Goal: Transaction & Acquisition: Book appointment/travel/reservation

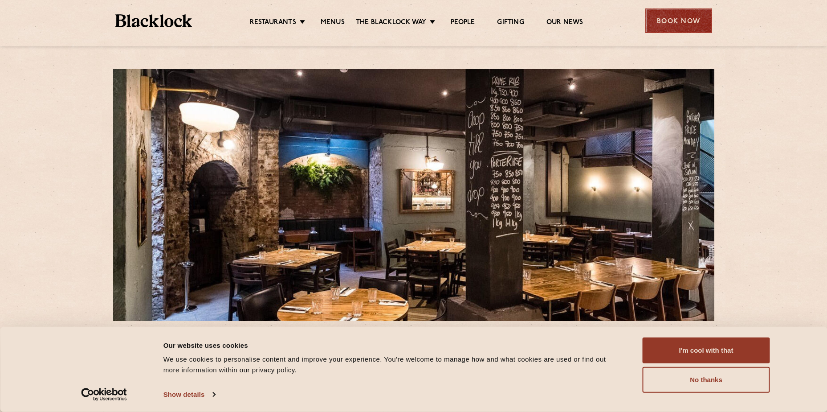
click at [676, 21] on div "Book Now" at bounding box center [679, 20] width 67 height 25
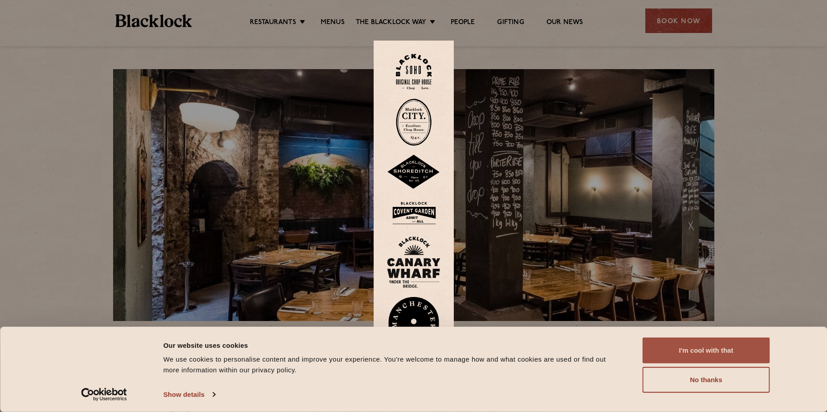
click at [679, 339] on button "I'm cool with that" at bounding box center [706, 350] width 127 height 26
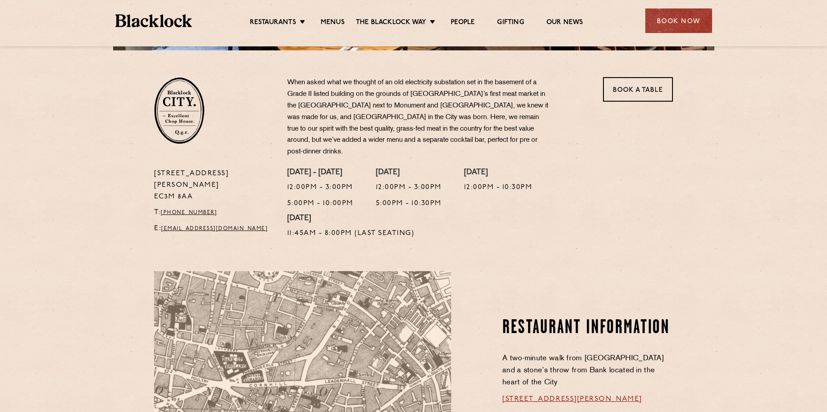
scroll to position [149, 0]
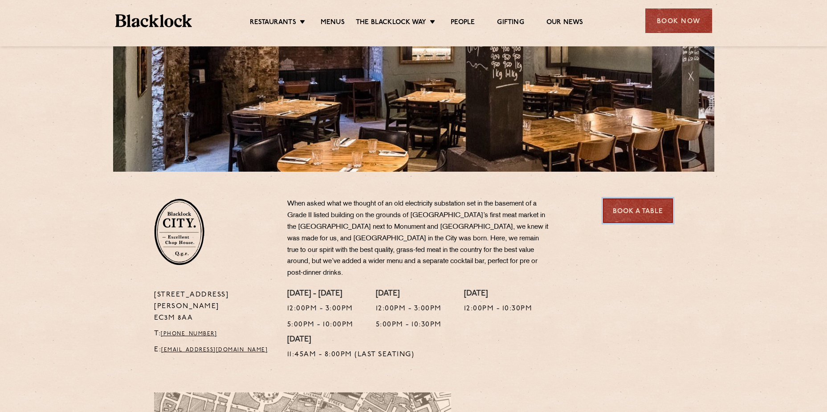
click at [648, 209] on link "Book a Table" at bounding box center [638, 210] width 70 height 25
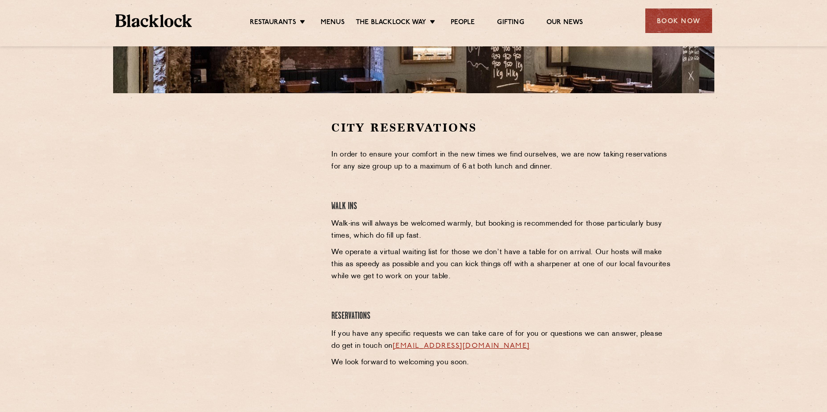
scroll to position [229, 0]
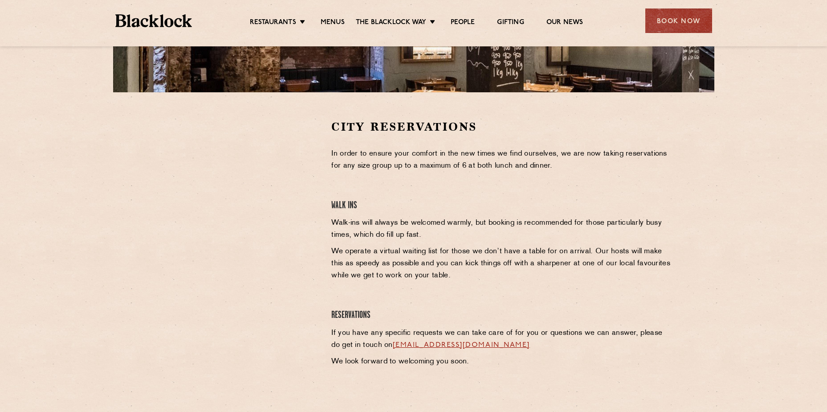
drag, startPoint x: 414, startPoint y: 221, endPoint x: 425, endPoint y: 221, distance: 11.2
click at [414, 221] on p "Walk-ins will always be welcomed warmly, but booking is recommended for those p…" at bounding box center [502, 229] width 342 height 24
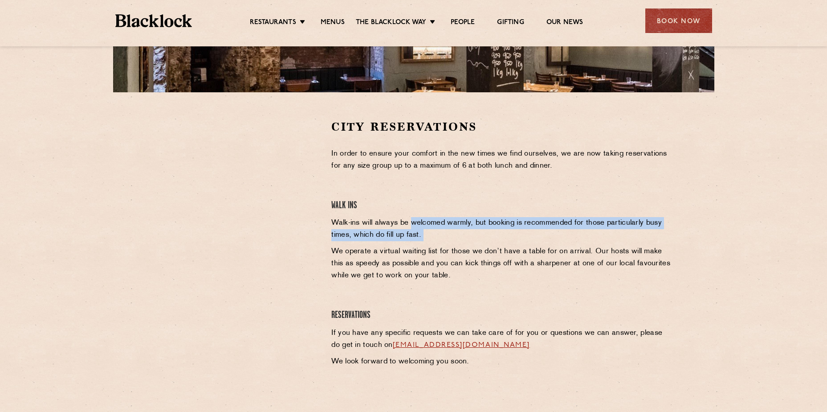
drag, startPoint x: 425, startPoint y: 221, endPoint x: 469, endPoint y: 230, distance: 44.9
click at [469, 230] on p "Walk-ins will always be welcomed warmly, but booking is recommended for those p…" at bounding box center [502, 229] width 342 height 24
click at [470, 230] on p "Walk-ins will always be welcomed warmly, but booking is recommended for those p…" at bounding box center [502, 229] width 342 height 24
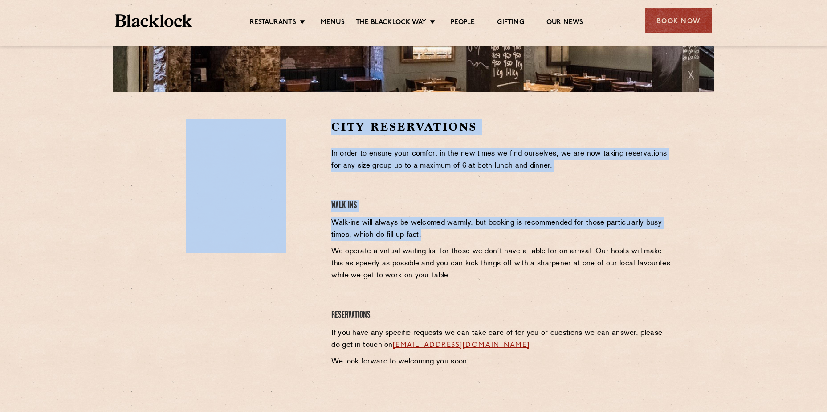
drag, startPoint x: 440, startPoint y: 240, endPoint x: 324, endPoint y: 227, distance: 116.6
click at [324, 227] on div "City Reservations In order to ensure your comfort in the new times we find ours…" at bounding box center [413, 254] width 532 height 270
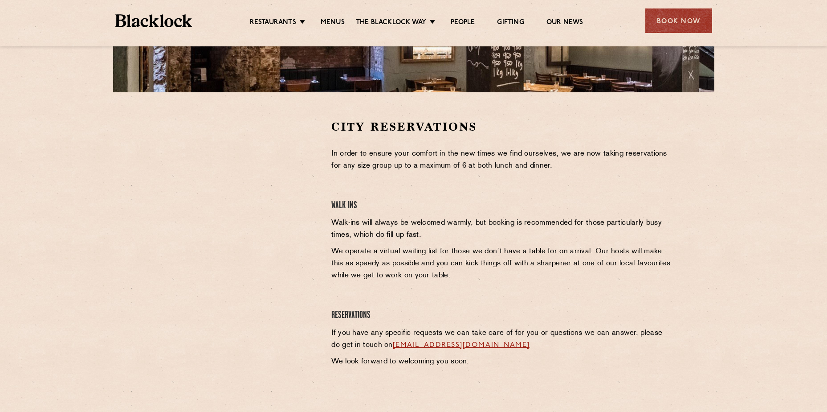
drag, startPoint x: 324, startPoint y: 227, endPoint x: 518, endPoint y: 286, distance: 203.0
click at [541, 287] on div "City Reservations In order to ensure your comfort in the new times we find ours…" at bounding box center [502, 254] width 355 height 270
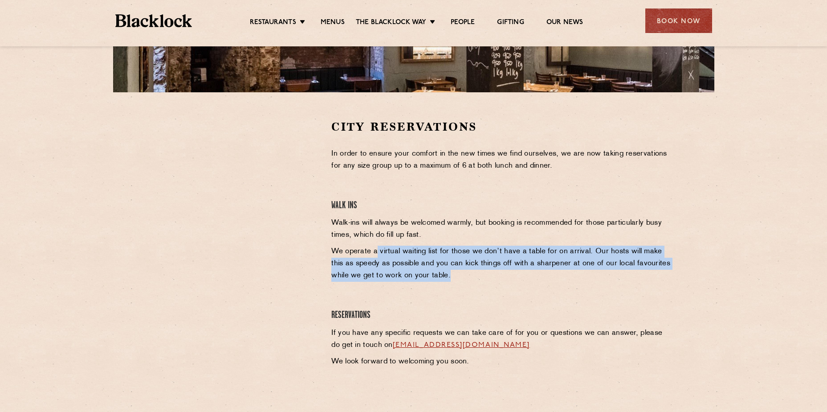
drag, startPoint x: 445, startPoint y: 279, endPoint x: 376, endPoint y: 250, distance: 74.4
click at [376, 250] on p "We operate a virtual waiting list for those we don’t have a table for on arriva…" at bounding box center [502, 264] width 342 height 36
click at [376, 249] on p "We operate a virtual waiting list for those we don’t have a table for on arriva…" at bounding box center [502, 264] width 342 height 36
drag, startPoint x: 376, startPoint y: 249, endPoint x: 469, endPoint y: 274, distance: 96.5
click at [469, 274] on p "We operate a virtual waiting list for those we don’t have a table for on arriva…" at bounding box center [502, 264] width 342 height 36
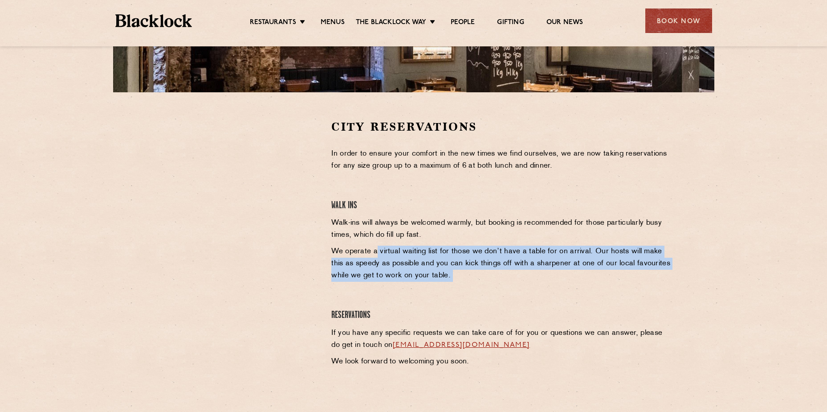
click at [469, 274] on p "We operate a virtual waiting list for those we don’t have a table for on arriva…" at bounding box center [502, 264] width 342 height 36
drag, startPoint x: 467, startPoint y: 274, endPoint x: 337, endPoint y: 244, distance: 133.0
click at [337, 244] on div "City Reservations In order to ensure your comfort in the new times we find ours…" at bounding box center [502, 254] width 355 height 270
drag, startPoint x: 337, startPoint y: 244, endPoint x: 491, endPoint y: 275, distance: 156.3
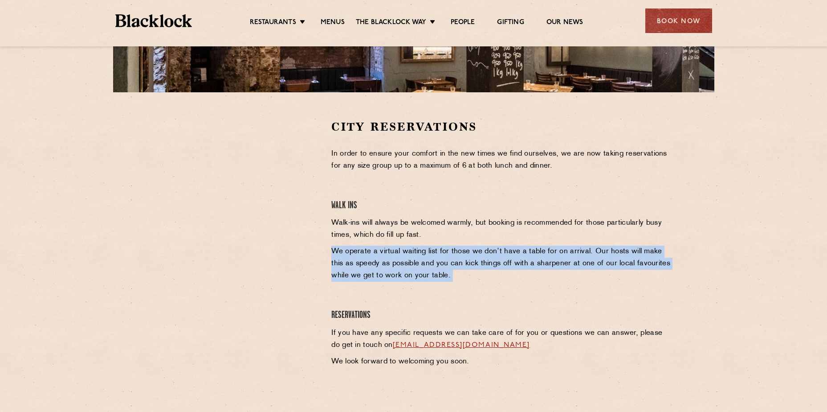
click at [491, 275] on div "City Reservations In order to ensure your comfort in the new times we find ours…" at bounding box center [502, 254] width 355 height 270
click at [491, 275] on p "We operate a virtual waiting list for those we don’t have a table for on arriva…" at bounding box center [502, 264] width 342 height 36
drag, startPoint x: 491, startPoint y: 275, endPoint x: 337, endPoint y: 255, distance: 155.0
click at [337, 255] on p "We operate a virtual waiting list for those we don’t have a table for on arriva…" at bounding box center [502, 264] width 342 height 36
click at [336, 255] on p "We operate a virtual waiting list for those we don’t have a table for on arriva…" at bounding box center [502, 264] width 342 height 36
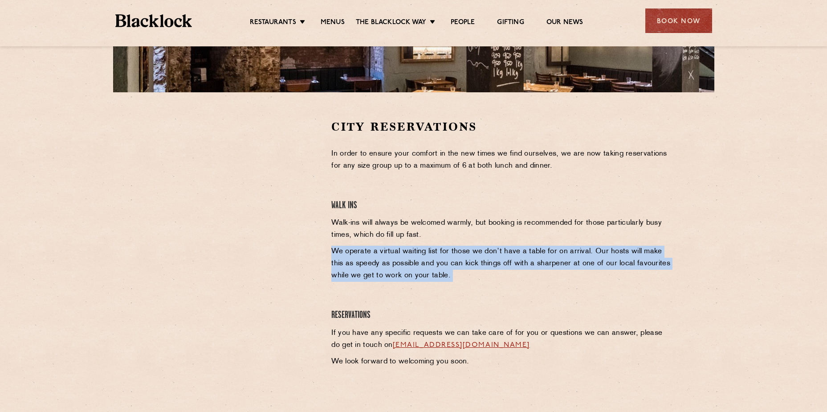
drag, startPoint x: 485, startPoint y: 277, endPoint x: 527, endPoint y: 282, distance: 42.2
click at [527, 282] on div "City Reservations In order to ensure your comfort in the new times we find ours…" at bounding box center [502, 254] width 355 height 270
